Goal: Information Seeking & Learning: Find specific fact

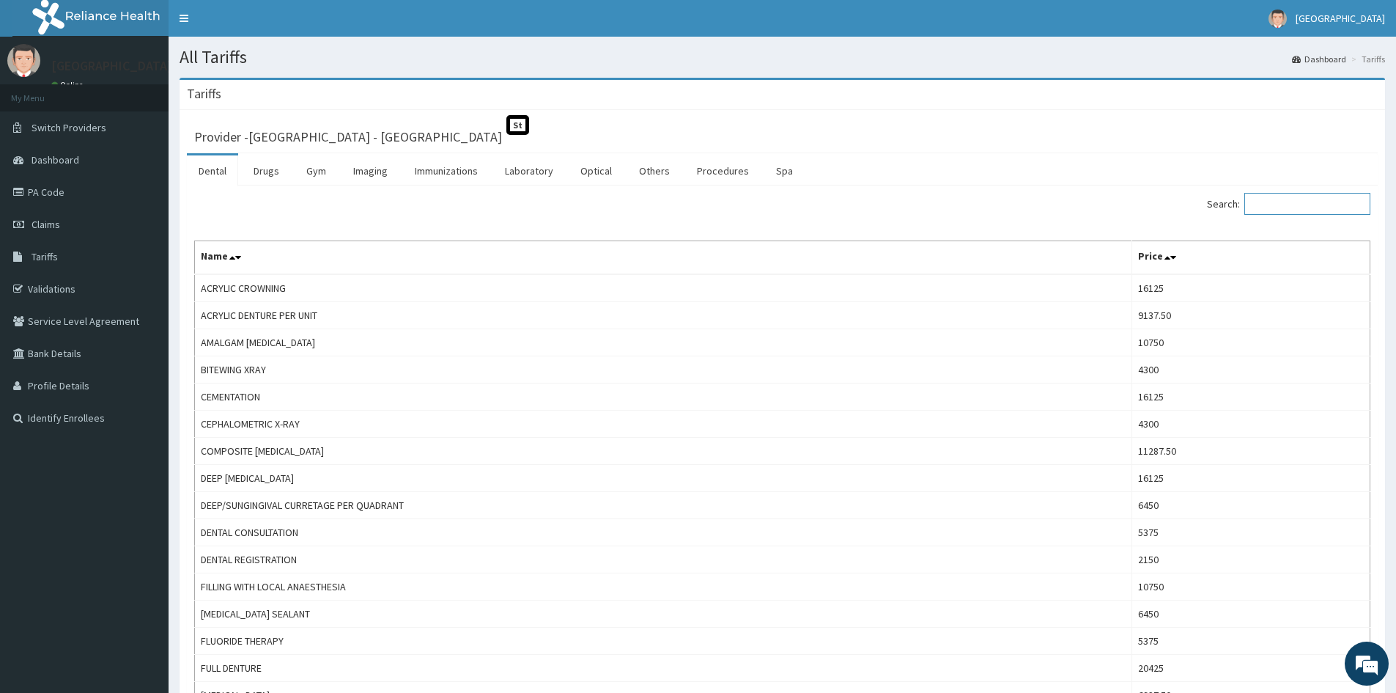
click at [1280, 203] on input "Search:" at bounding box center [1308, 204] width 126 height 22
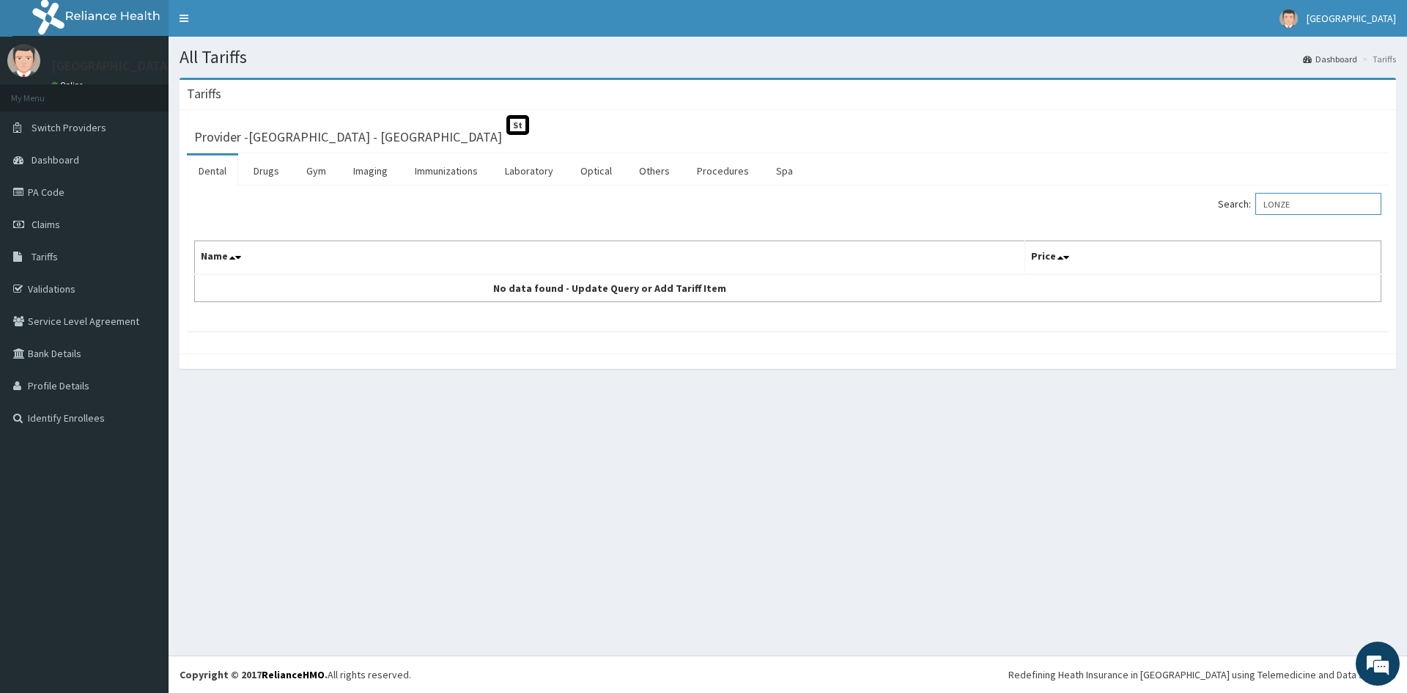
drag, startPoint x: 1329, startPoint y: 208, endPoint x: 1313, endPoint y: 210, distance: 16.3
click at [1226, 209] on div "Search: LONZE" at bounding box center [1090, 206] width 583 height 26
paste input "FAB/10641/A"
type input "FAB/10641/A"
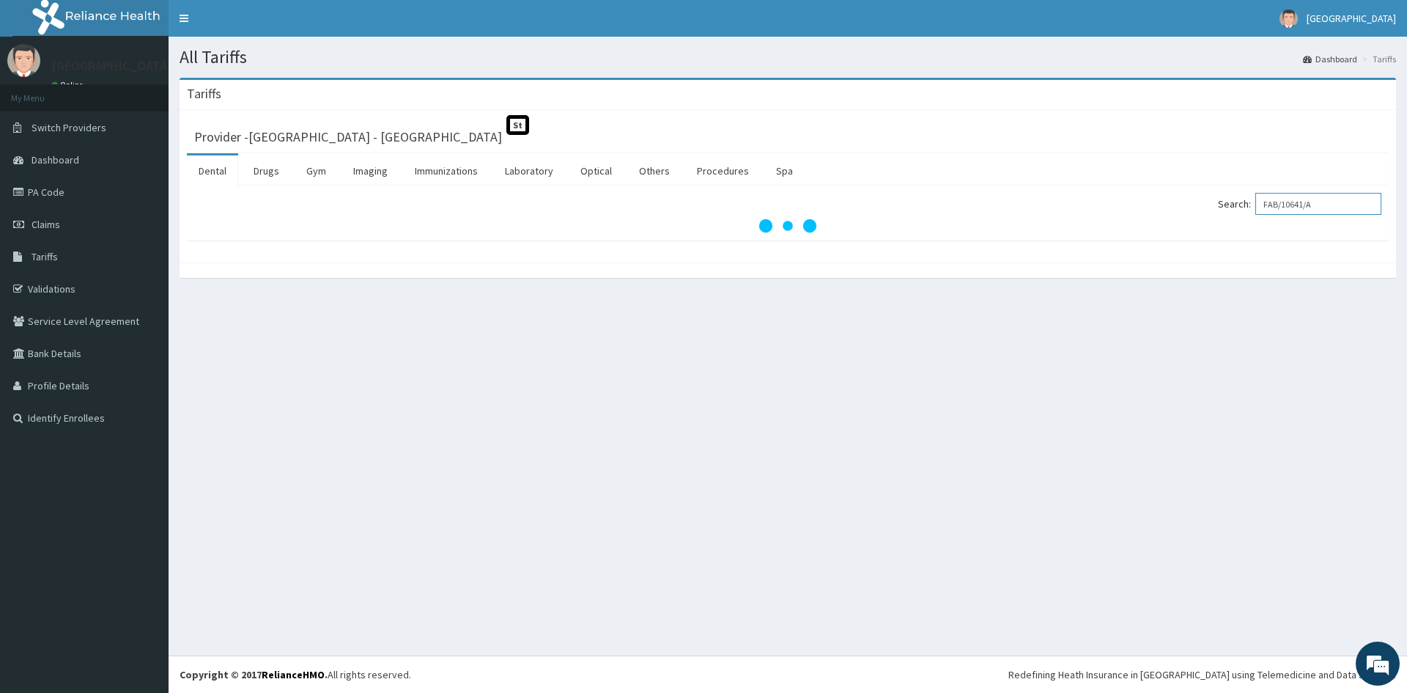
drag, startPoint x: 1323, startPoint y: 202, endPoint x: 1010, endPoint y: 218, distance: 313.4
click at [1010, 218] on div "Search: FAB/10641/A" at bounding box center [1090, 206] width 583 height 26
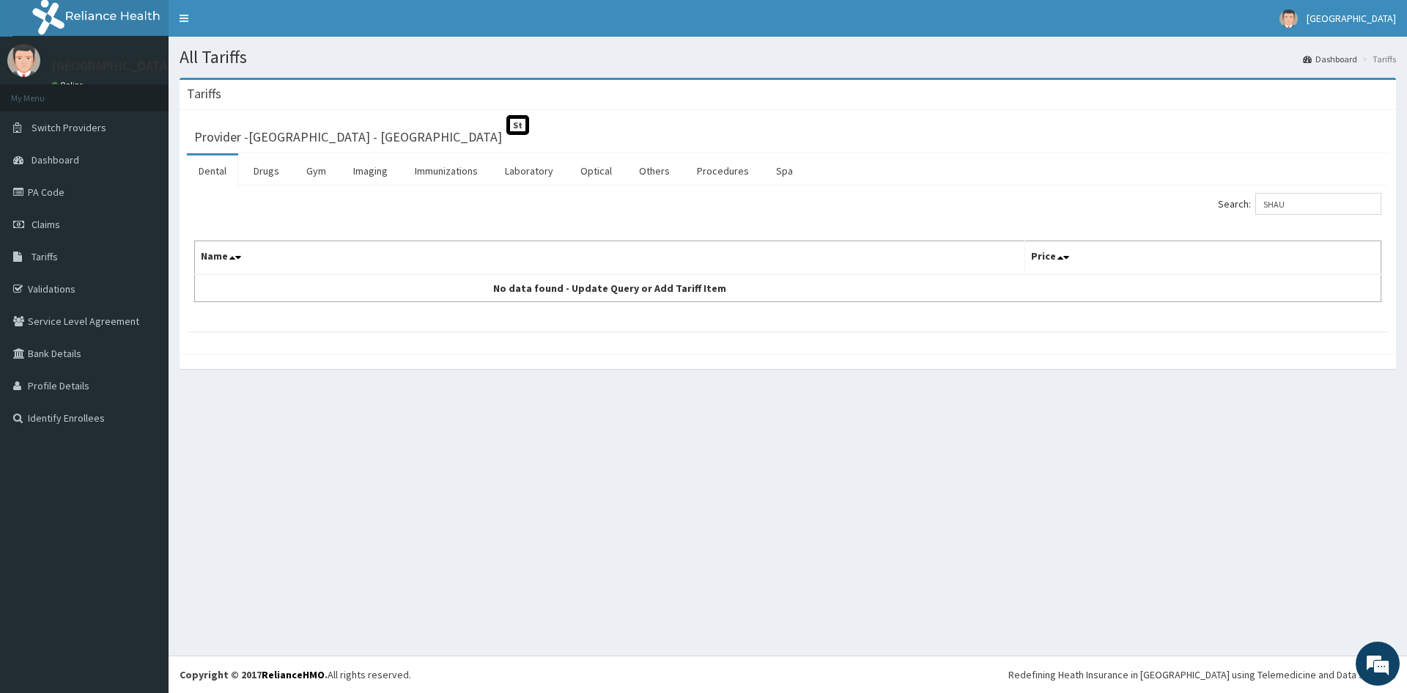
click at [1262, 548] on div "All Tariffs Dashboard Tariffs [GEOGRAPHIC_DATA] Provider - Promise Medical Cent…" at bounding box center [788, 346] width 1239 height 619
click at [1247, 578] on div "All Tariffs Dashboard Tariffs [GEOGRAPHIC_DATA] Provider - Promise Medical Cent…" at bounding box center [788, 346] width 1239 height 619
drag, startPoint x: 1311, startPoint y: 202, endPoint x: 1242, endPoint y: 204, distance: 68.9
click at [1243, 204] on label "Search: SHAU" at bounding box center [1299, 204] width 163 height 22
paste input "LTOUX LOZENGES"
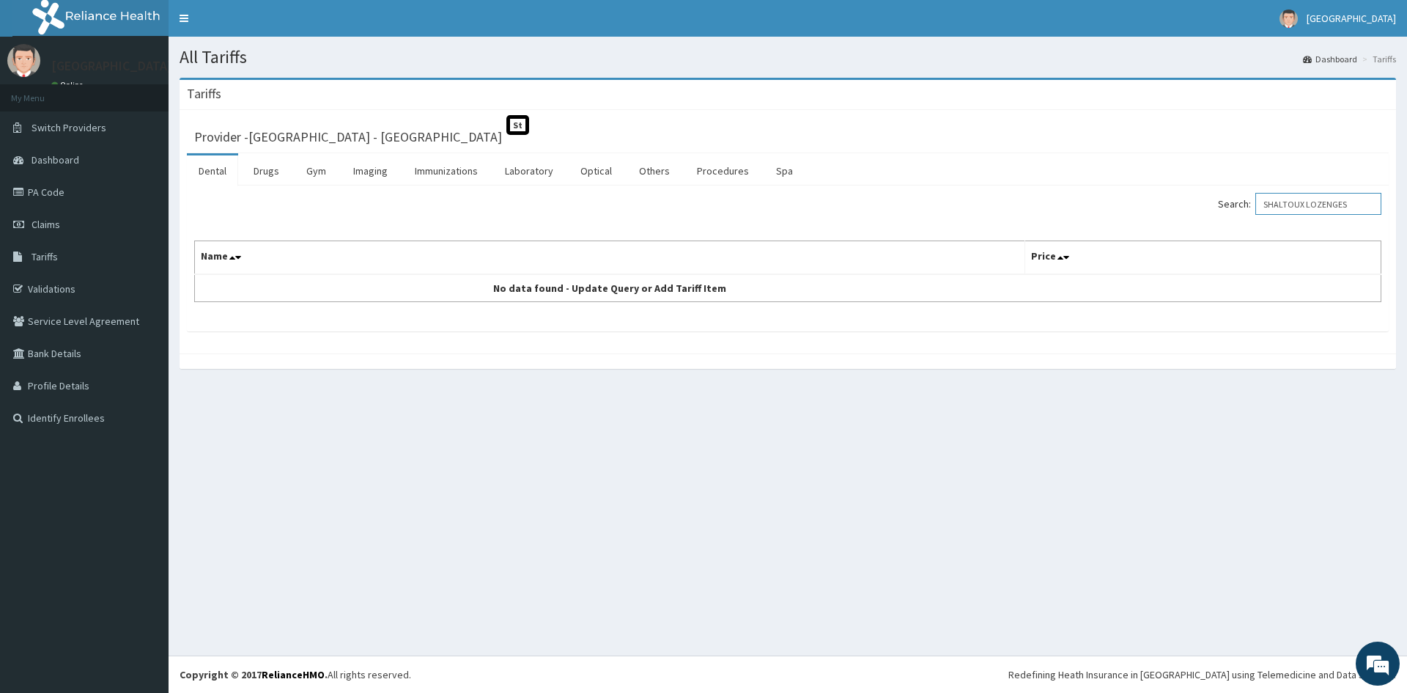
click at [1318, 205] on input "SHALTOUX LOZENGES" at bounding box center [1319, 204] width 126 height 22
type input "LOZENGES"
click at [254, 174] on link "Drugs" at bounding box center [266, 170] width 49 height 31
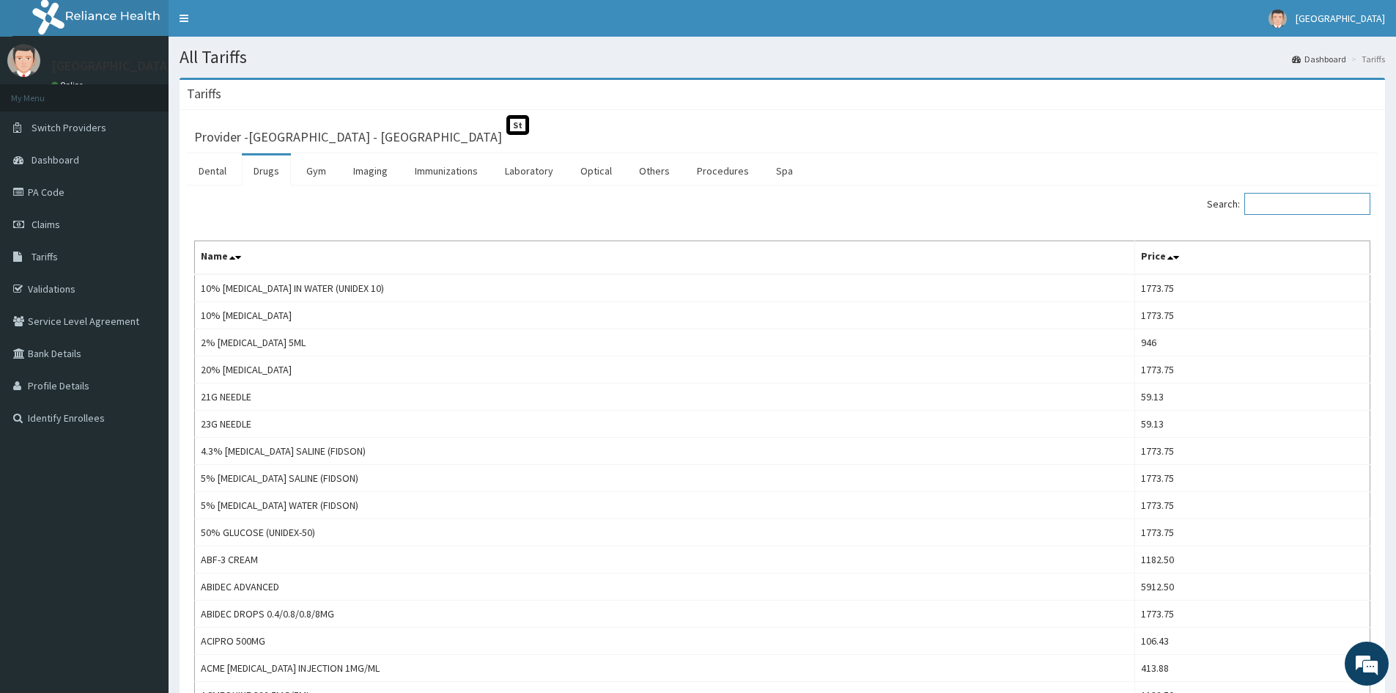
paste input "SHALTOUX LOZENGES"
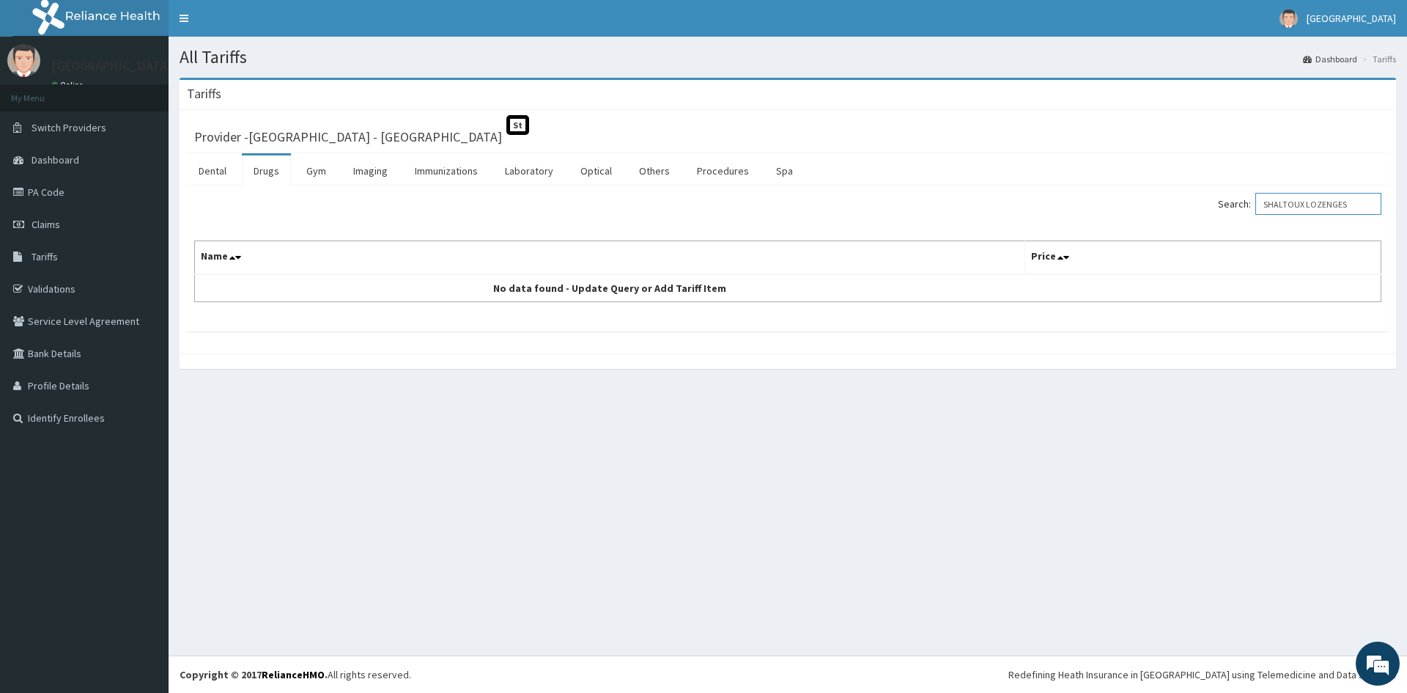
click at [1317, 202] on input "SHALTOUX LOZENGES" at bounding box center [1319, 204] width 126 height 22
type input "LOZENGES"
